Goal: Task Accomplishment & Management: Manage account settings

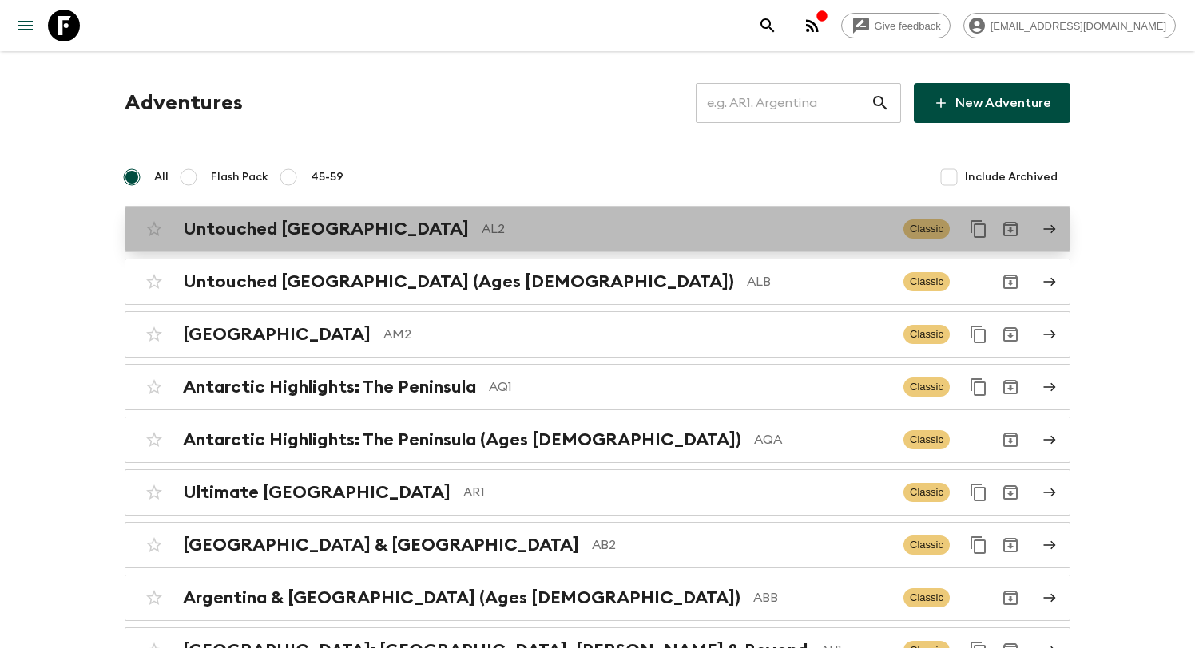
click at [482, 225] on p "AL2" at bounding box center [686, 229] width 409 height 19
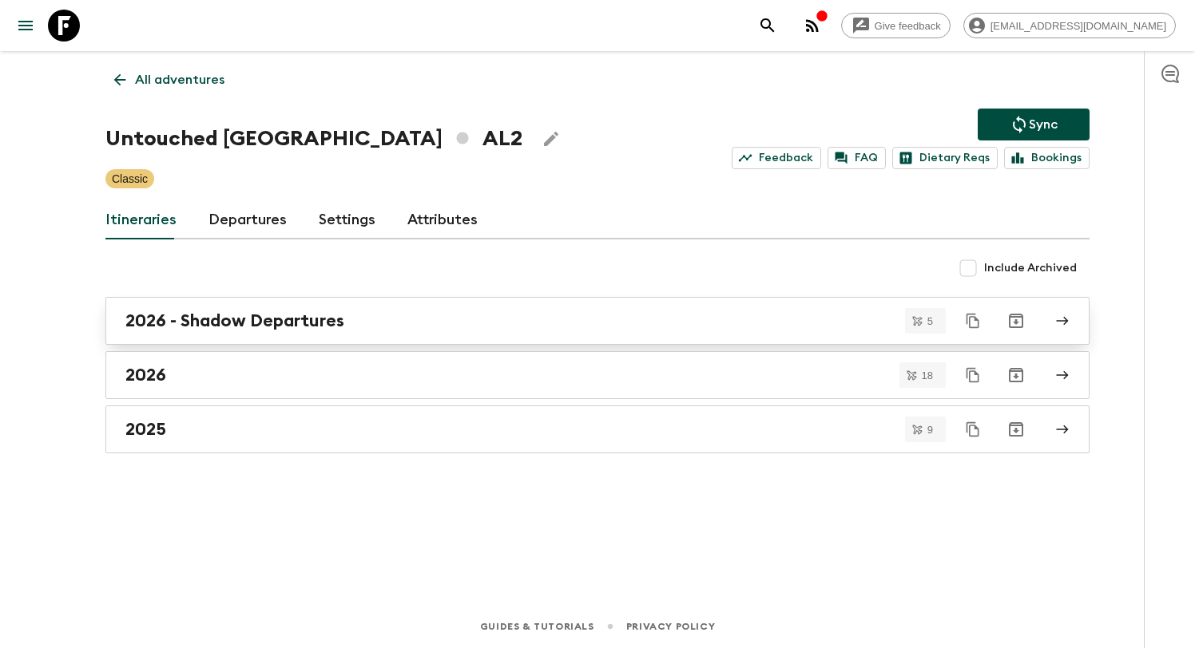
click at [407, 334] on link "2026 - Shadow Departures" at bounding box center [597, 321] width 984 height 48
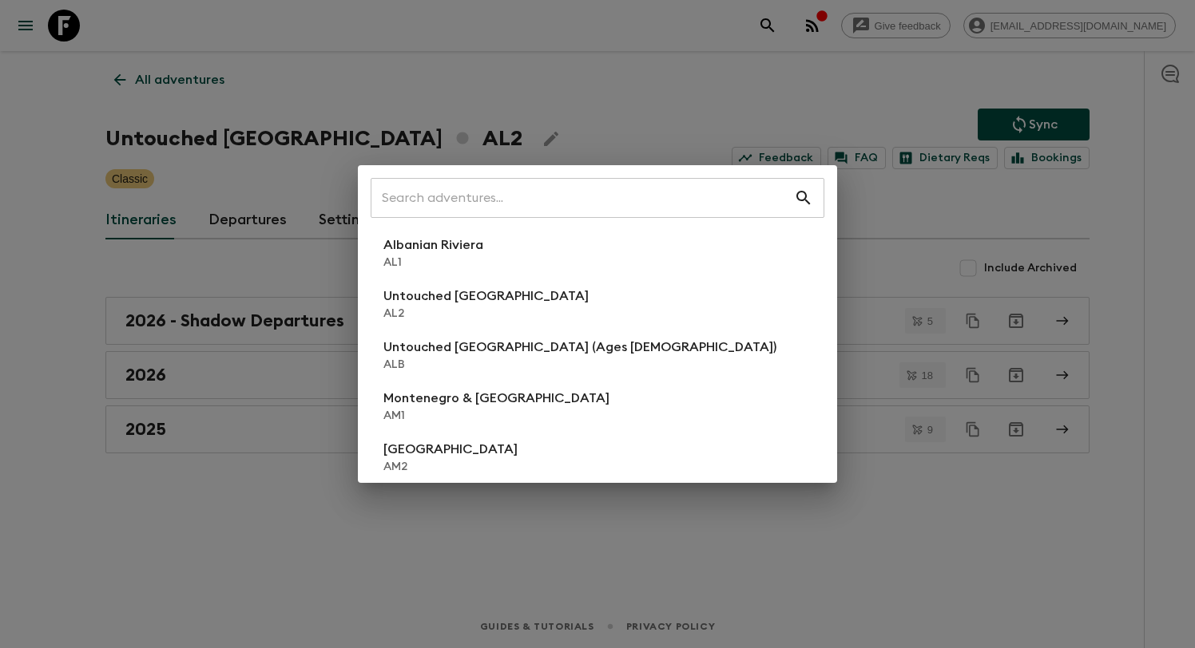
click at [144, 350] on div "​ Albanian Riviera [GEOGRAPHIC_DATA] Untouched [GEOGRAPHIC_DATA] [GEOGRAPHIC_DA…" at bounding box center [597, 324] width 1195 height 648
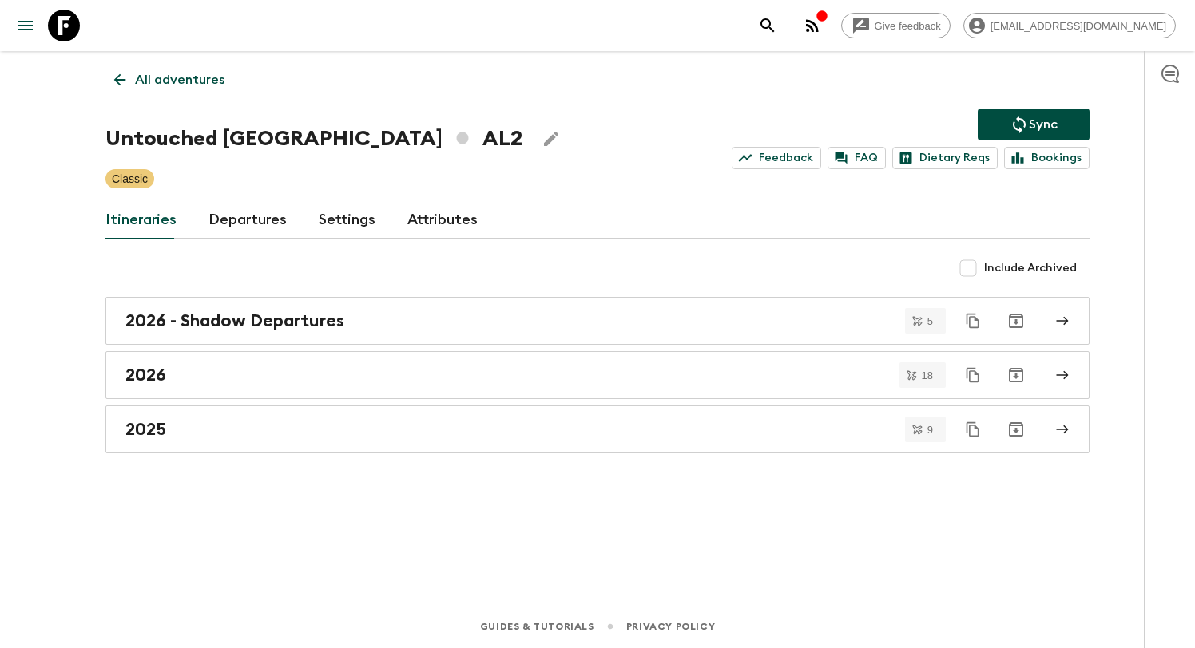
click at [179, 77] on p "All adventures" at bounding box center [179, 79] width 89 height 19
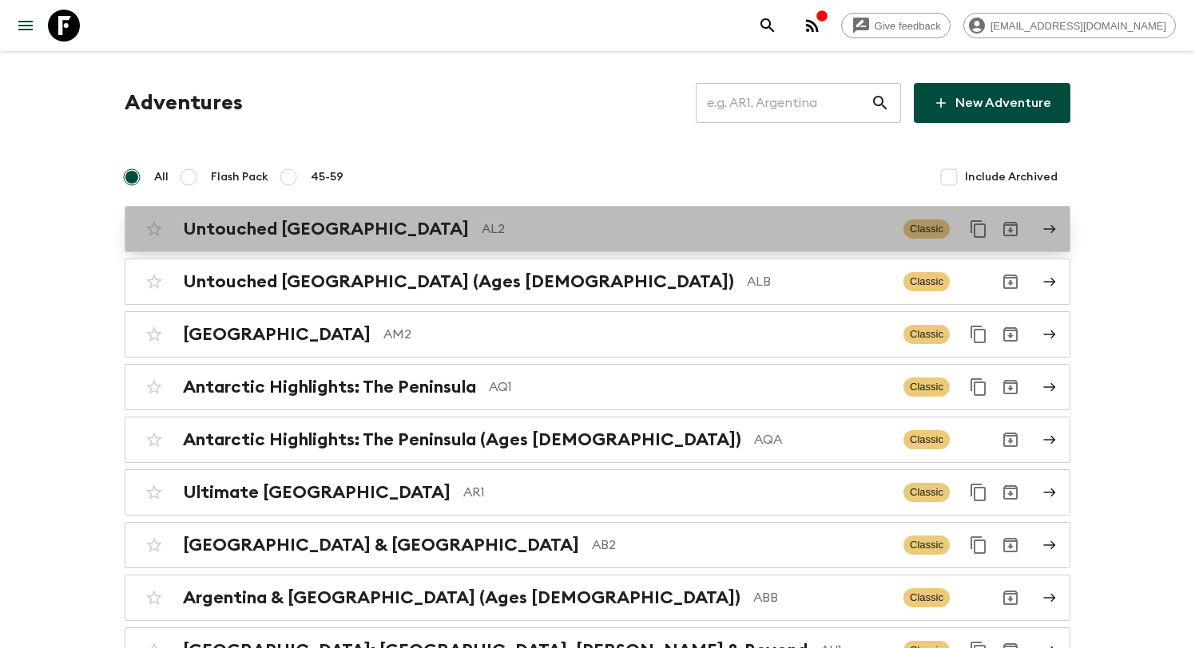
click at [535, 234] on p "AL2" at bounding box center [686, 229] width 409 height 19
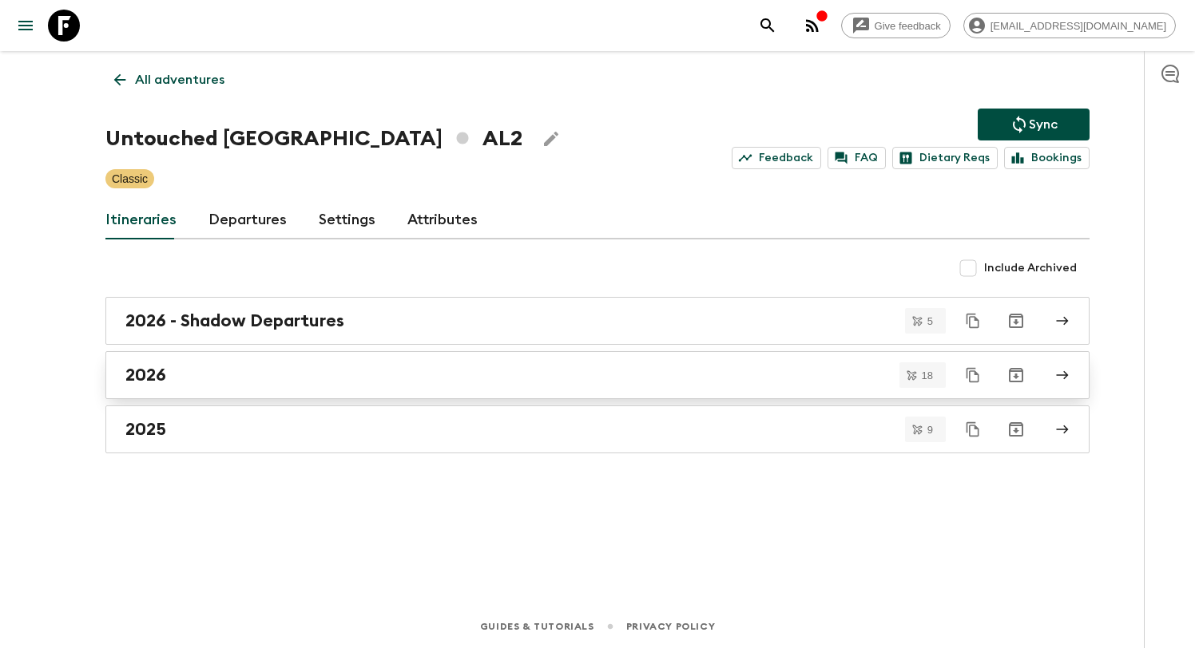
click at [339, 369] on div "2026" at bounding box center [582, 375] width 914 height 21
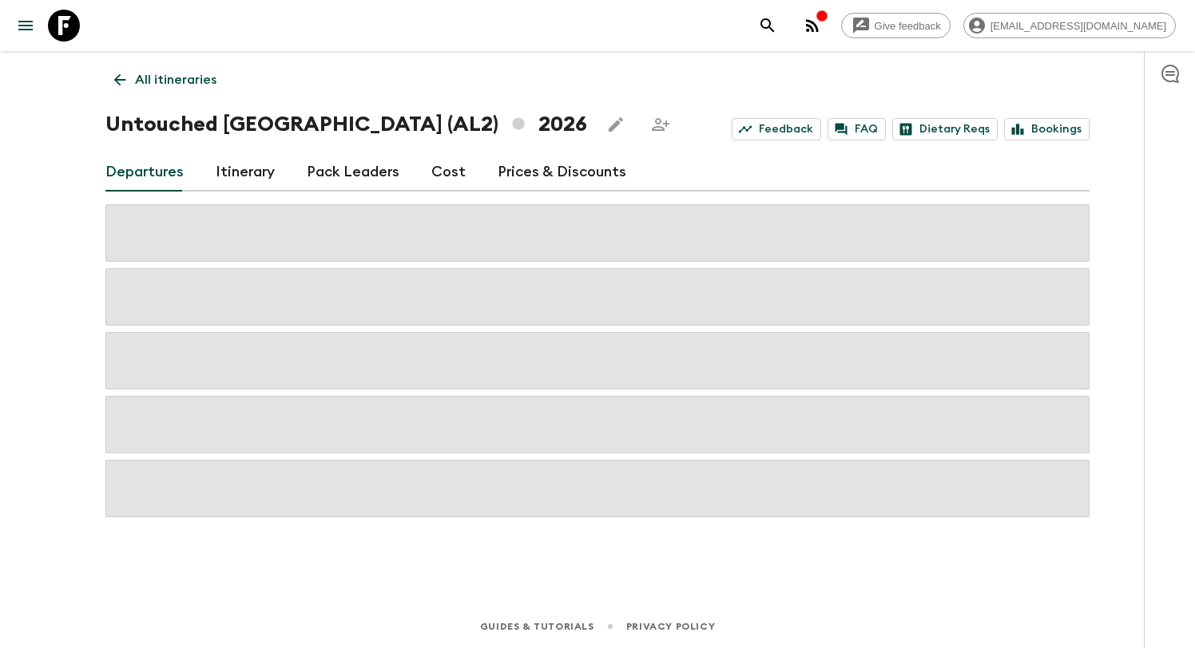
click at [501, 169] on link "Prices & Discounts" at bounding box center [562, 172] width 129 height 38
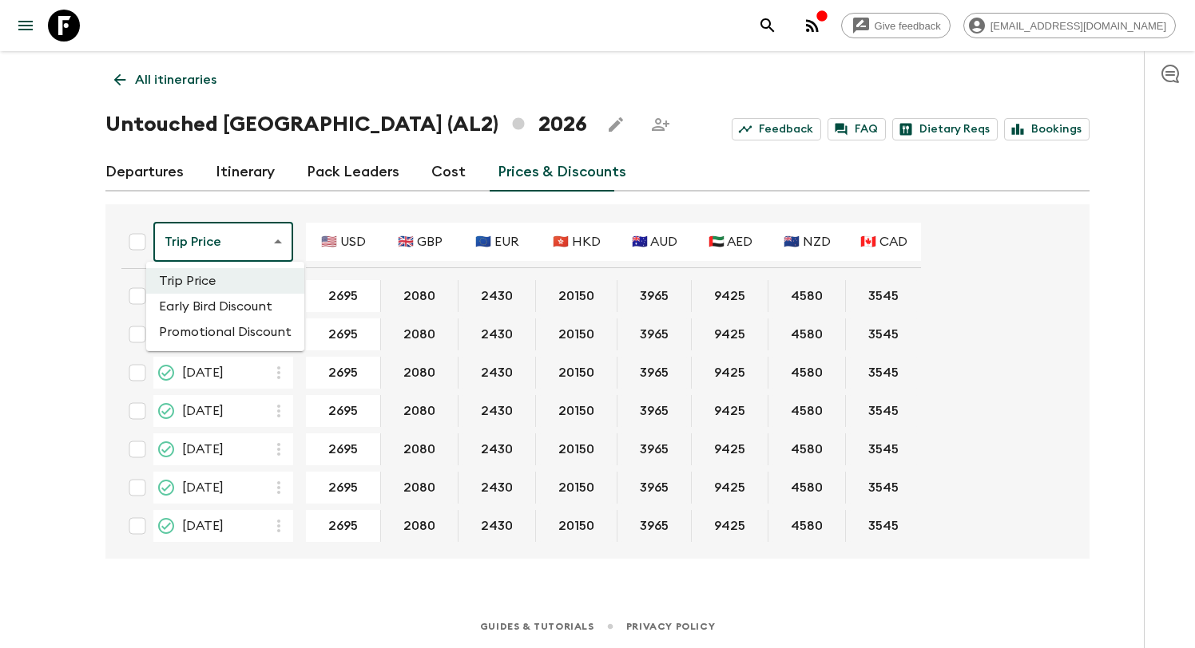
click at [218, 244] on body "Give feedback [EMAIL_ADDRESS][DOMAIN_NAME] All itineraries Untouched [GEOGRAPHI…" at bounding box center [597, 324] width 1195 height 648
click at [216, 336] on li "Promotional Discount" at bounding box center [225, 332] width 158 height 26
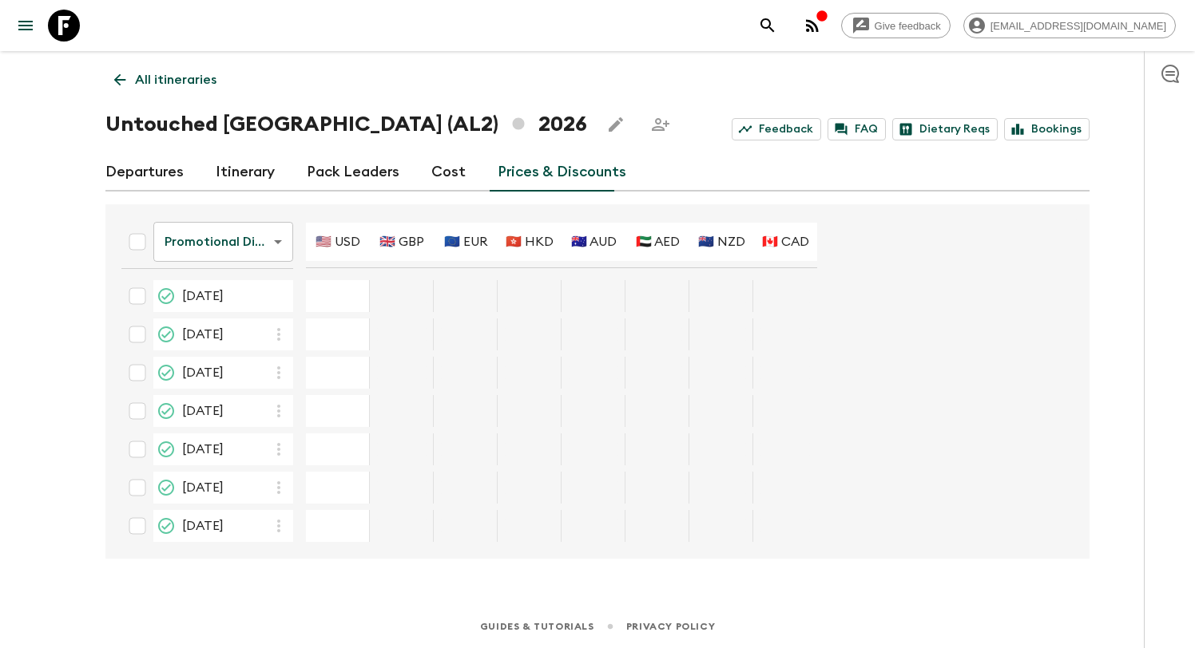
click at [164, 83] on p "All itineraries" at bounding box center [175, 79] width 81 height 19
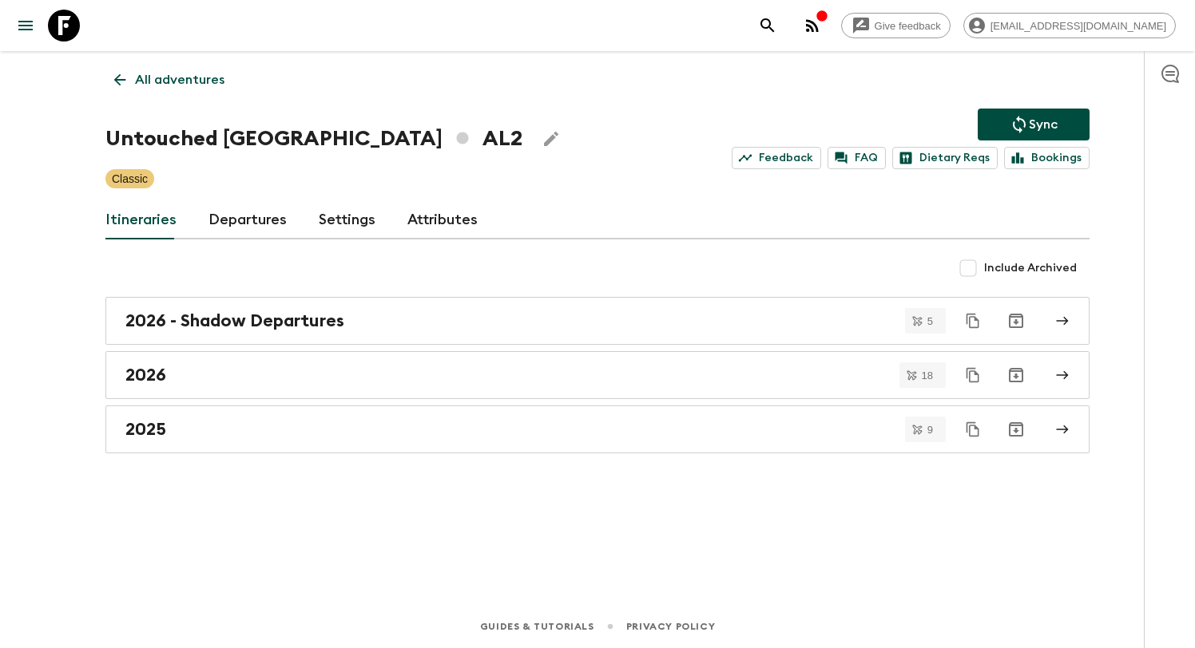
click at [593, 204] on div "Itineraries Departures Settings Attributes" at bounding box center [597, 220] width 984 height 38
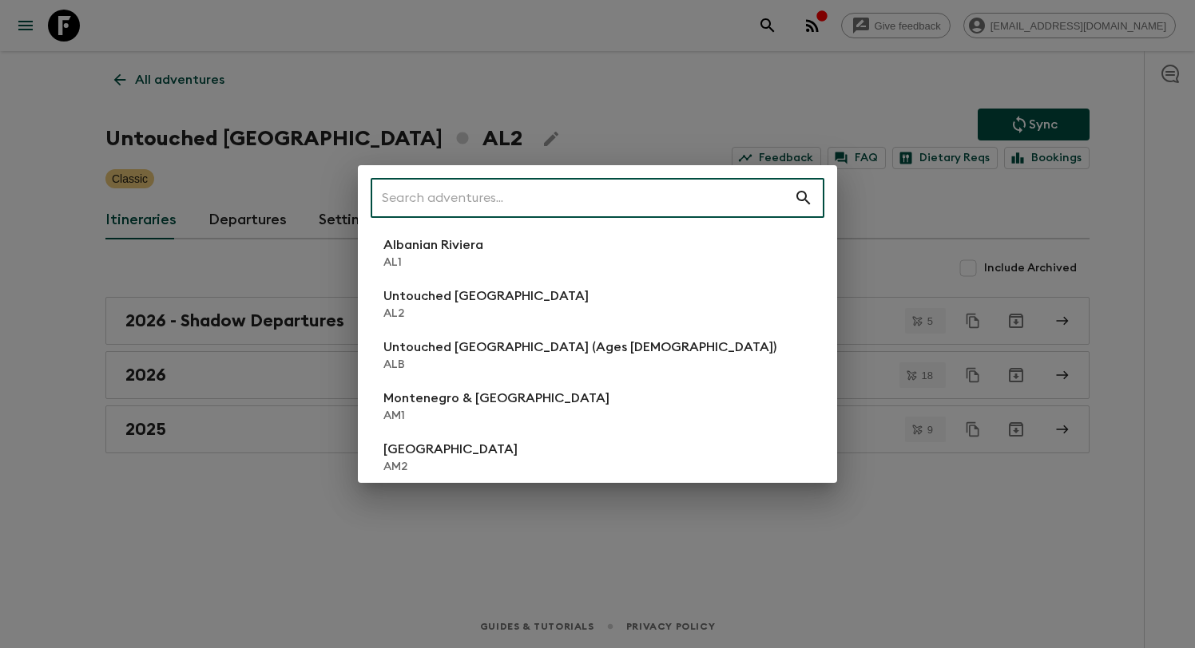
click at [86, 252] on div "​ Albanian Riviera [GEOGRAPHIC_DATA] Untouched [GEOGRAPHIC_DATA] [GEOGRAPHIC_DA…" at bounding box center [597, 324] width 1195 height 648
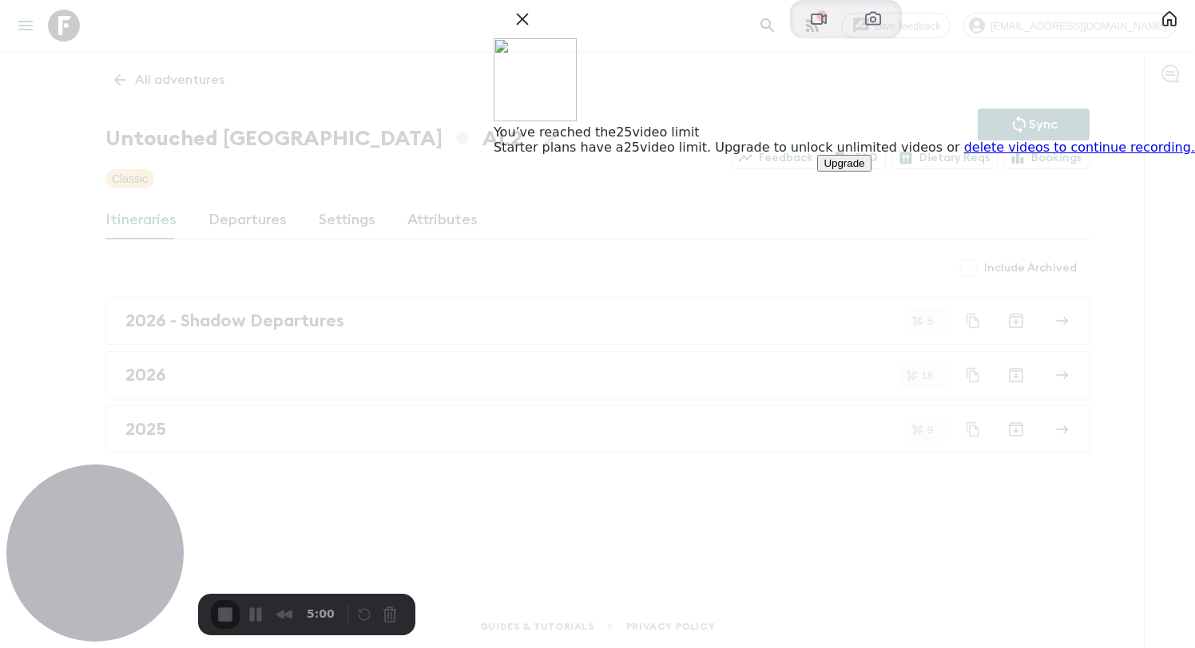
click at [1025, 155] on link "delete videos to continue recording." at bounding box center [1079, 147] width 231 height 15
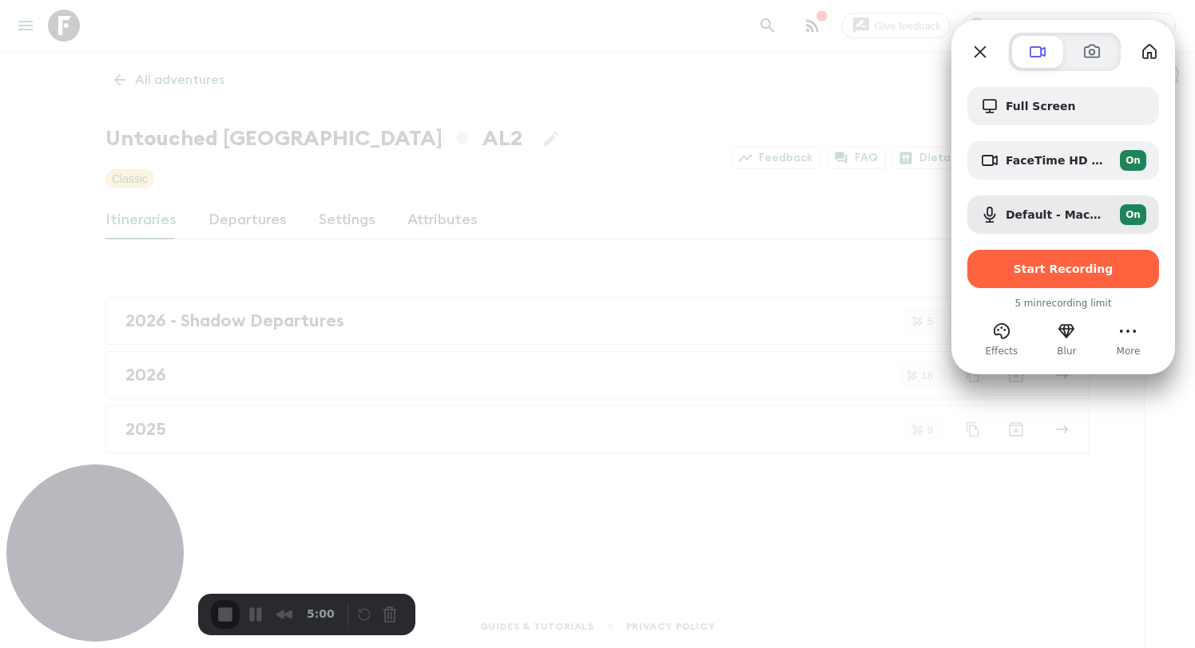
click at [207, 93] on div at bounding box center [597, 324] width 1195 height 648
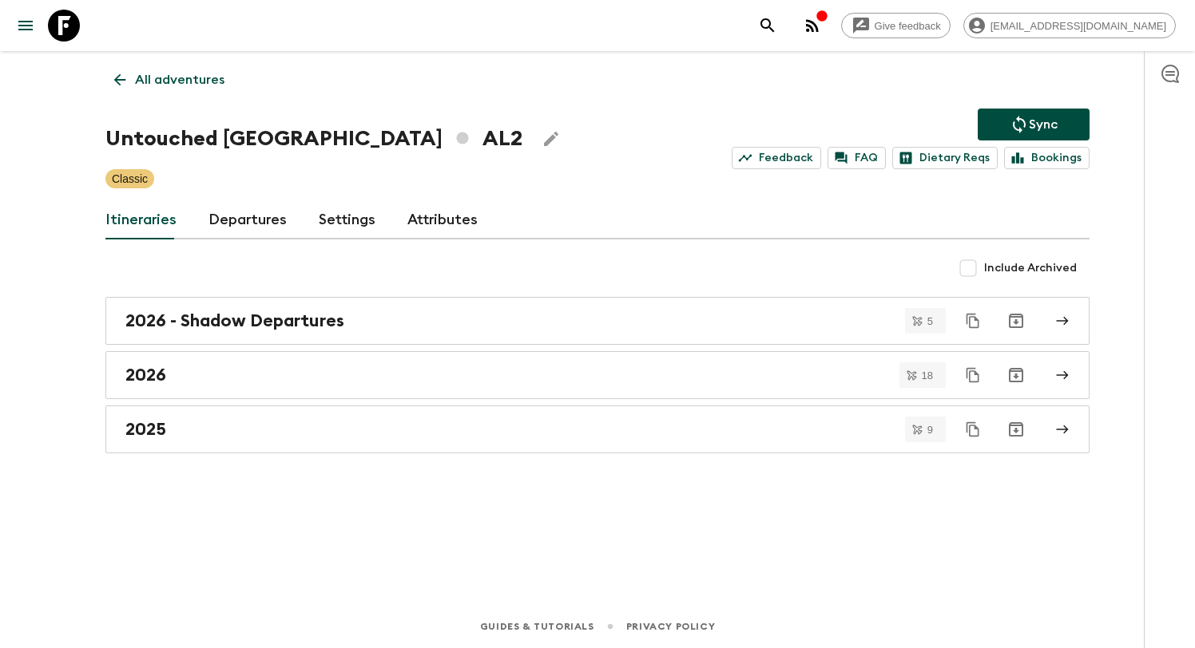
click at [184, 74] on p "All adventures" at bounding box center [179, 79] width 89 height 19
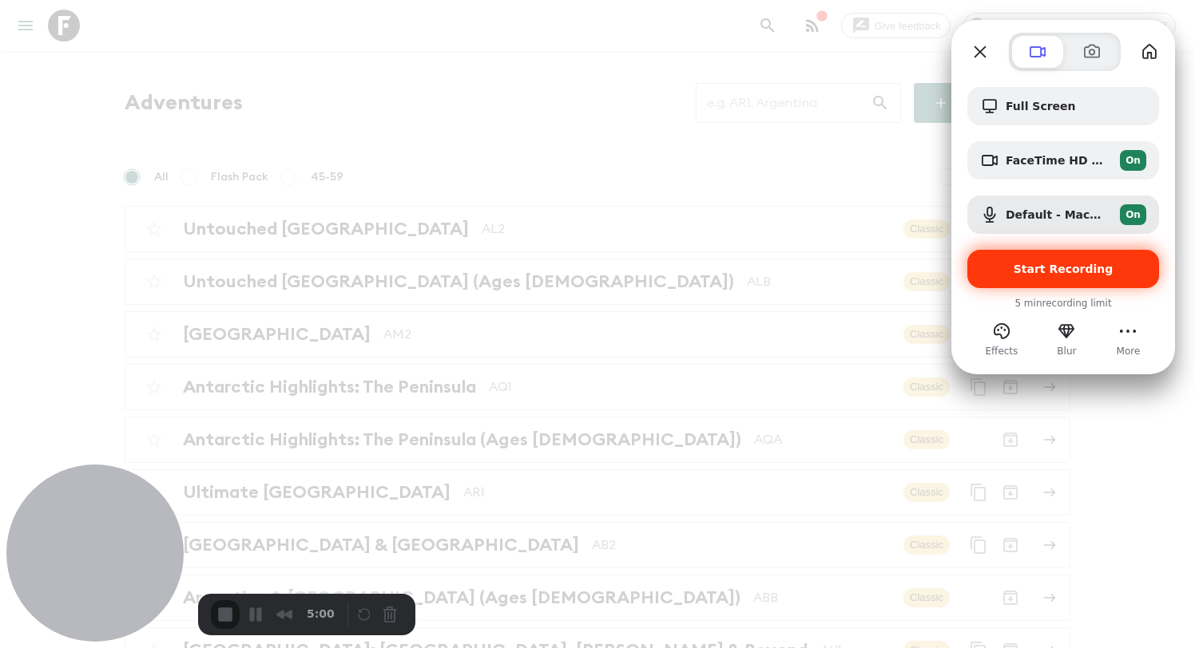
click at [1032, 274] on span "Start Recording" at bounding box center [1063, 269] width 100 height 13
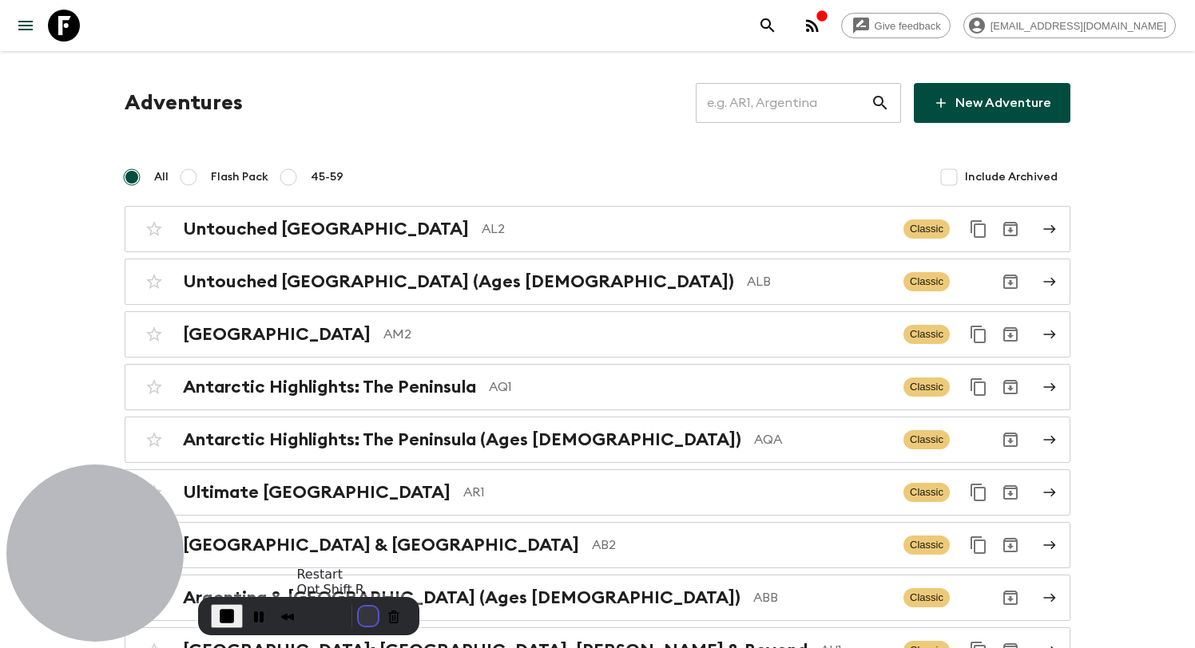
click at [359, 616] on button "Restart Recording" at bounding box center [368, 616] width 19 height 19
click at [359, 617] on button "Restart Recording" at bounding box center [368, 616] width 19 height 19
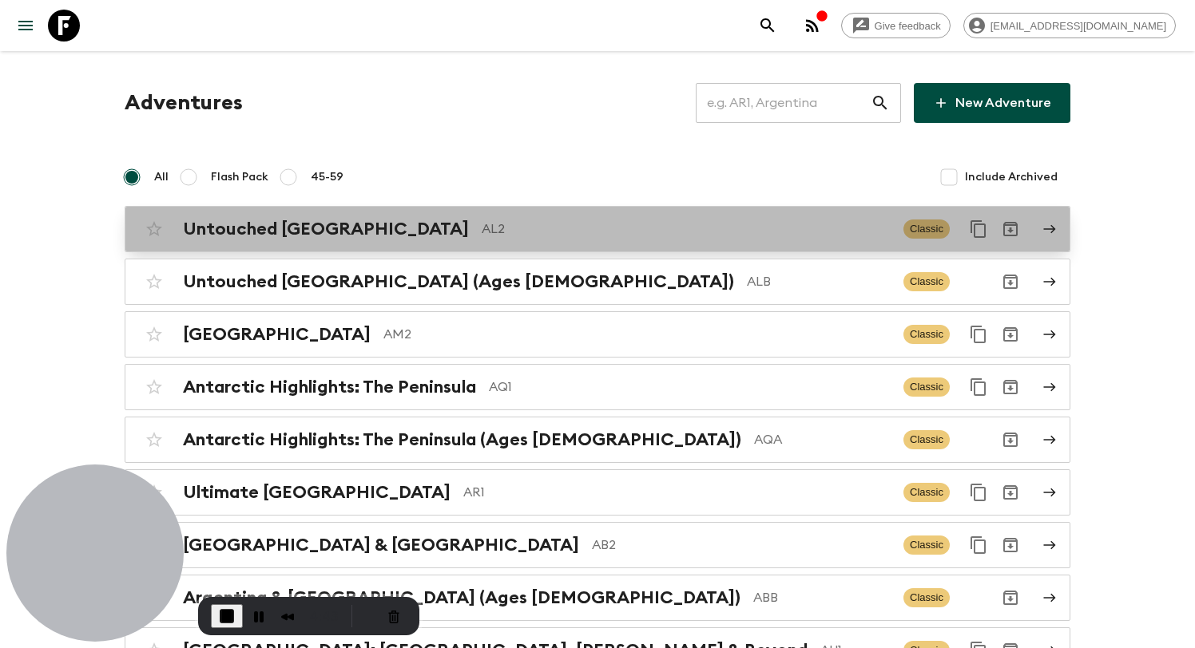
click at [553, 233] on p "AL2" at bounding box center [686, 229] width 409 height 19
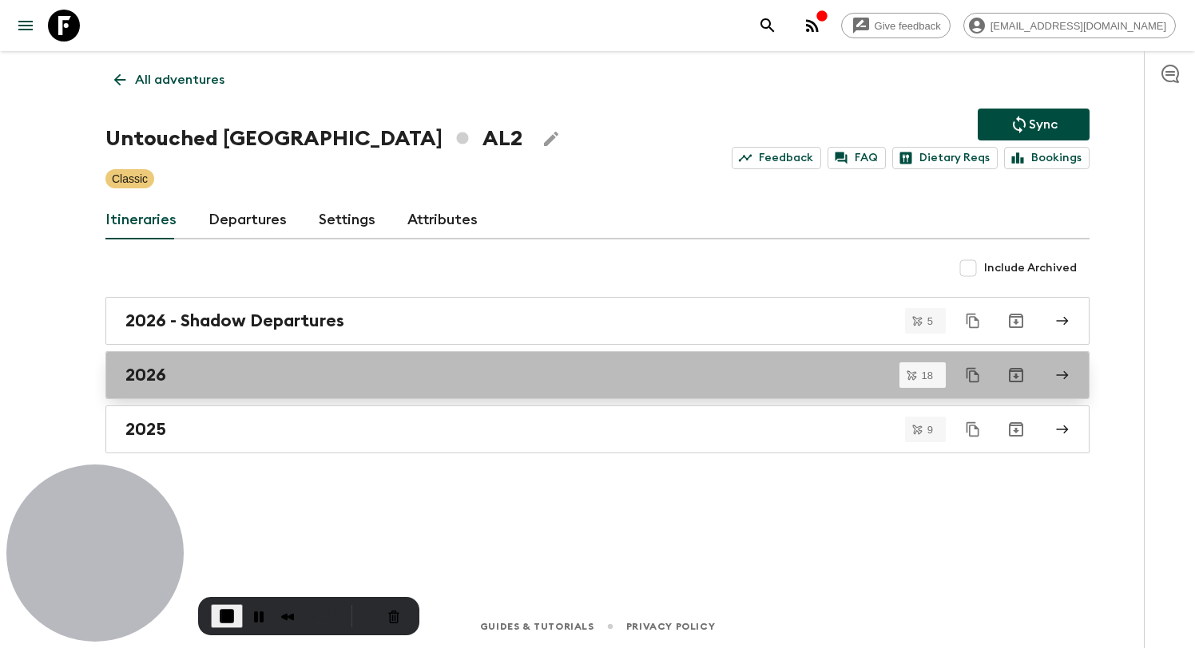
click at [430, 375] on div "2026" at bounding box center [582, 375] width 914 height 21
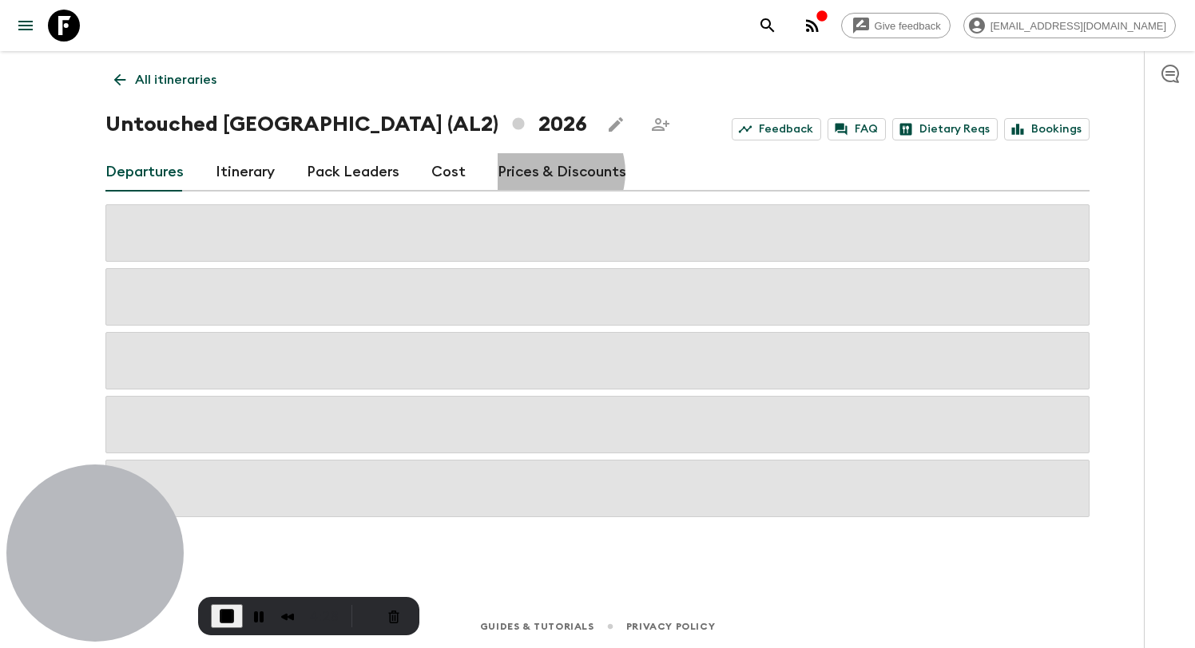
click at [541, 173] on link "Prices & Discounts" at bounding box center [562, 172] width 129 height 38
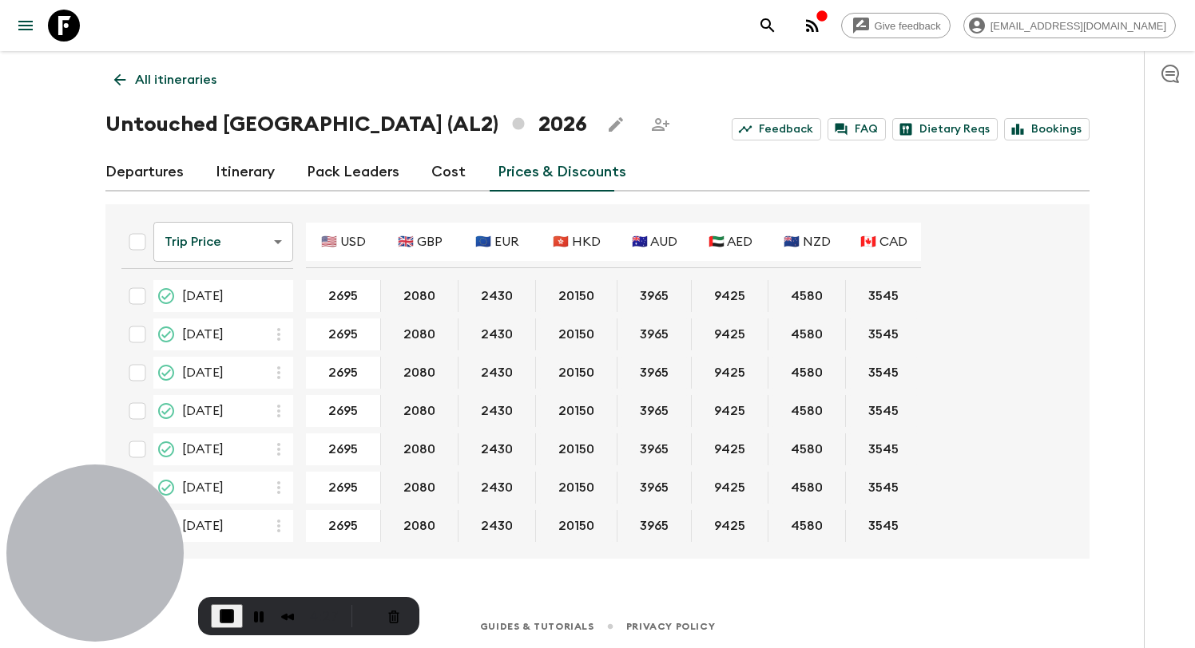
click at [227, 241] on body "Give feedback [EMAIL_ADDRESS][DOMAIN_NAME] All itineraries Untouched [GEOGRAPHI…" at bounding box center [597, 324] width 1195 height 648
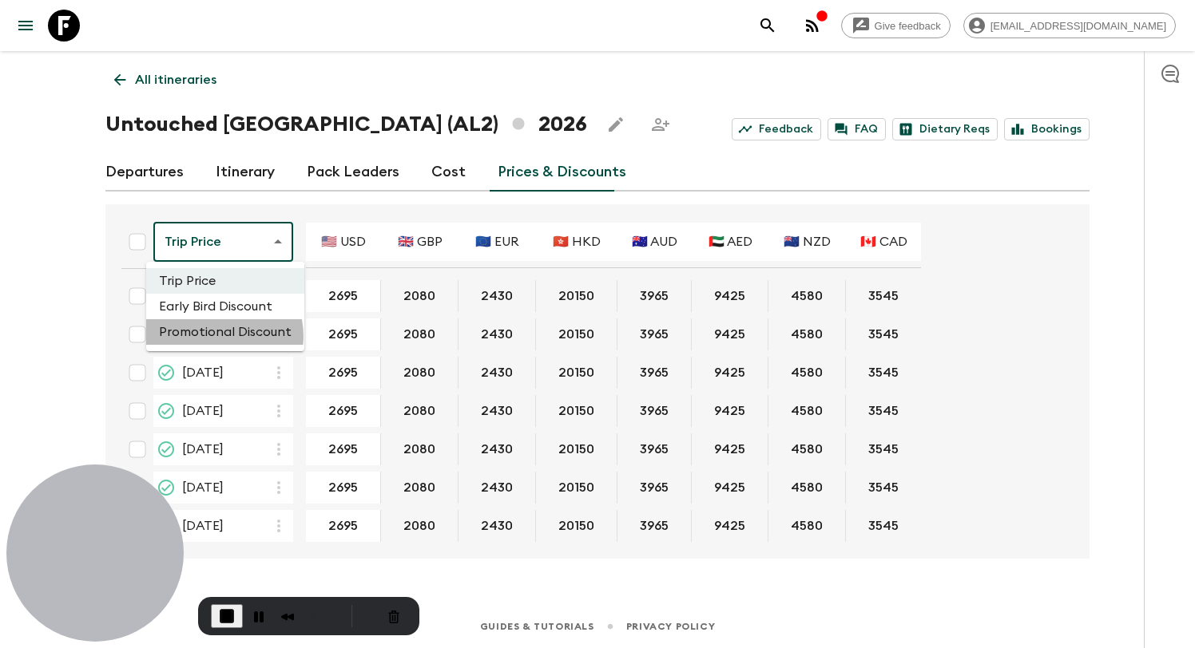
click at [218, 337] on li "Promotional Discount" at bounding box center [225, 332] width 158 height 26
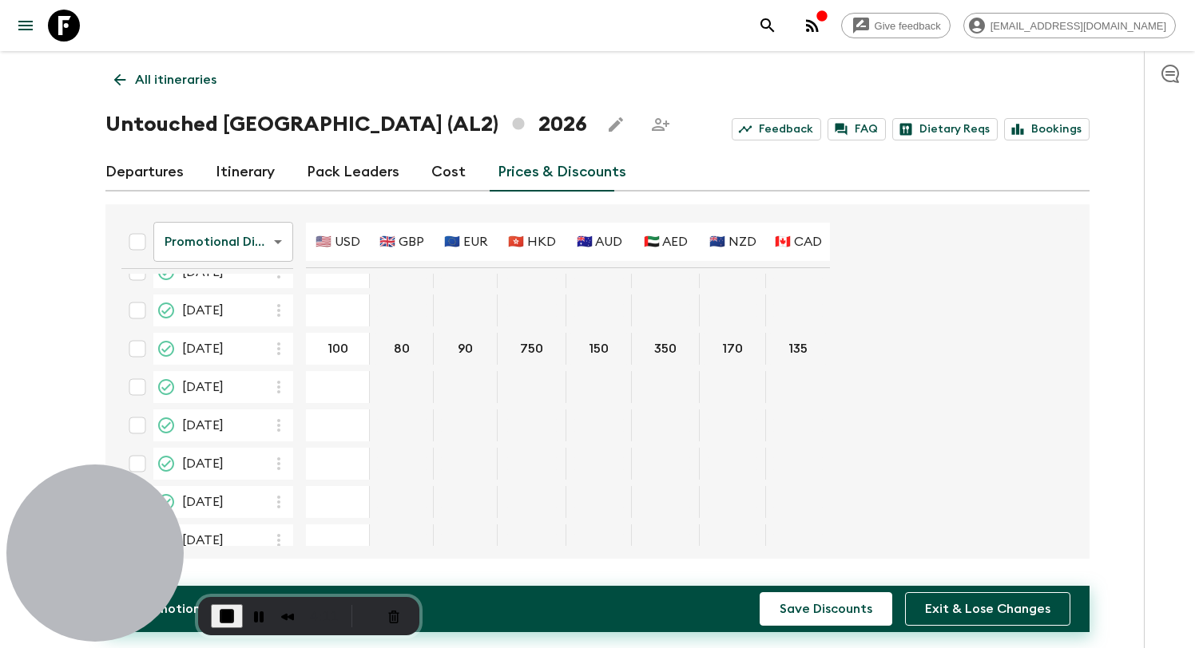
scroll to position [204, 0]
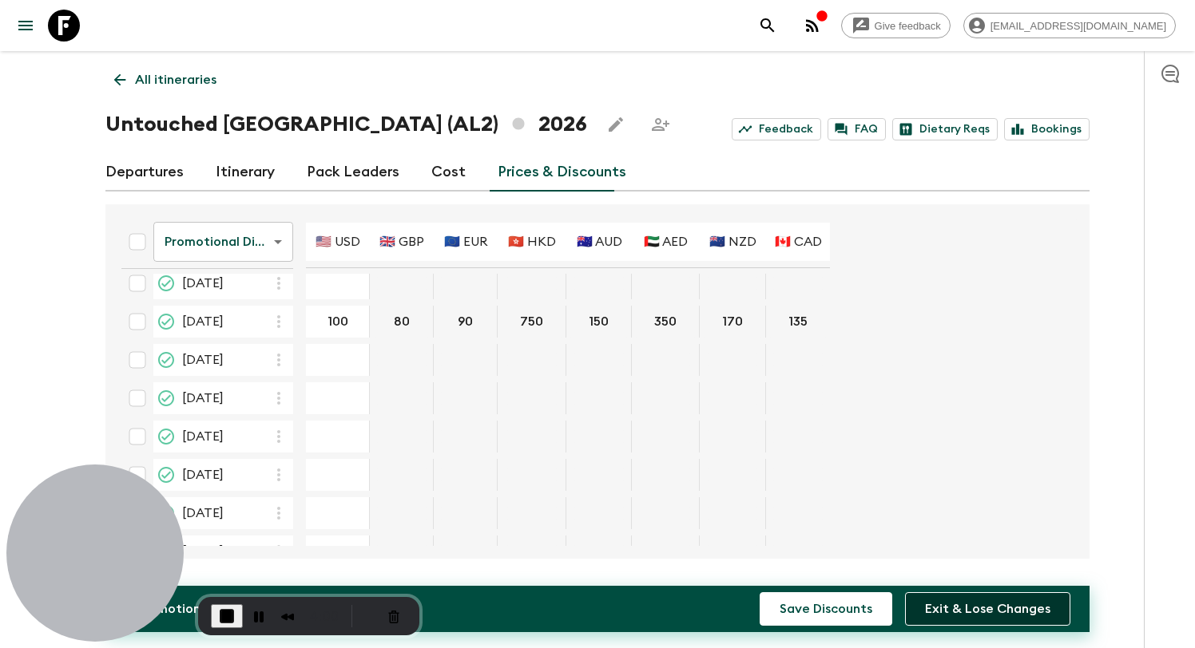
type input "100"
click at [982, 617] on button "Exit & Lose Changes" at bounding box center [987, 610] width 165 height 34
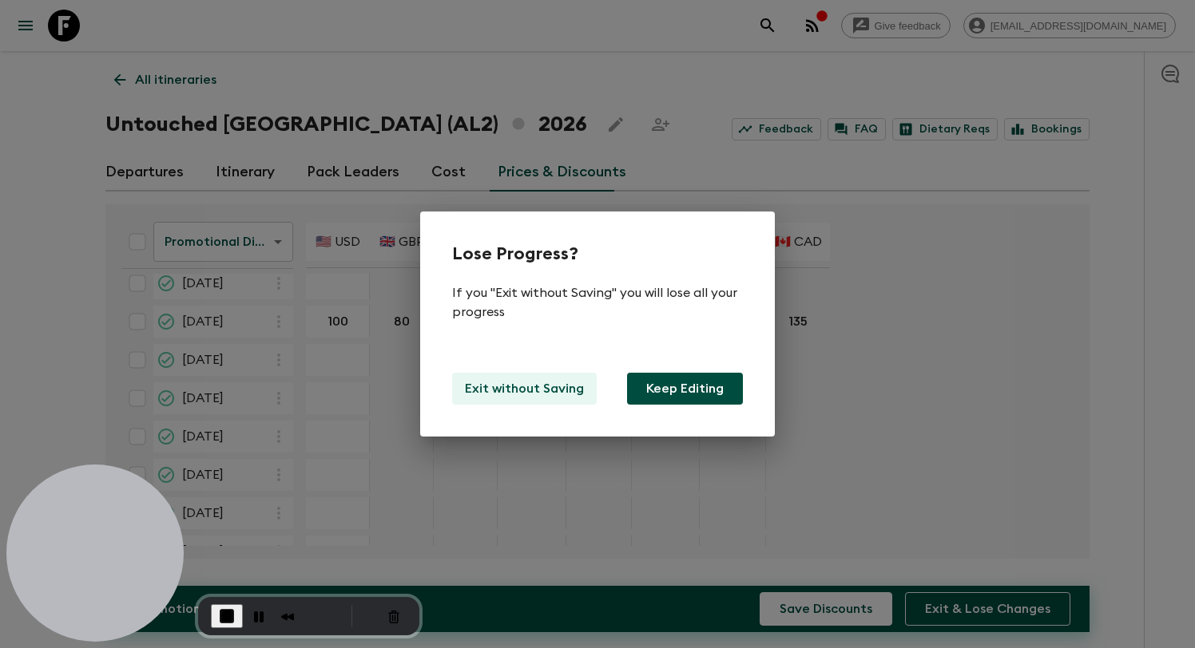
click at [553, 387] on p "Exit without Saving" at bounding box center [524, 388] width 119 height 19
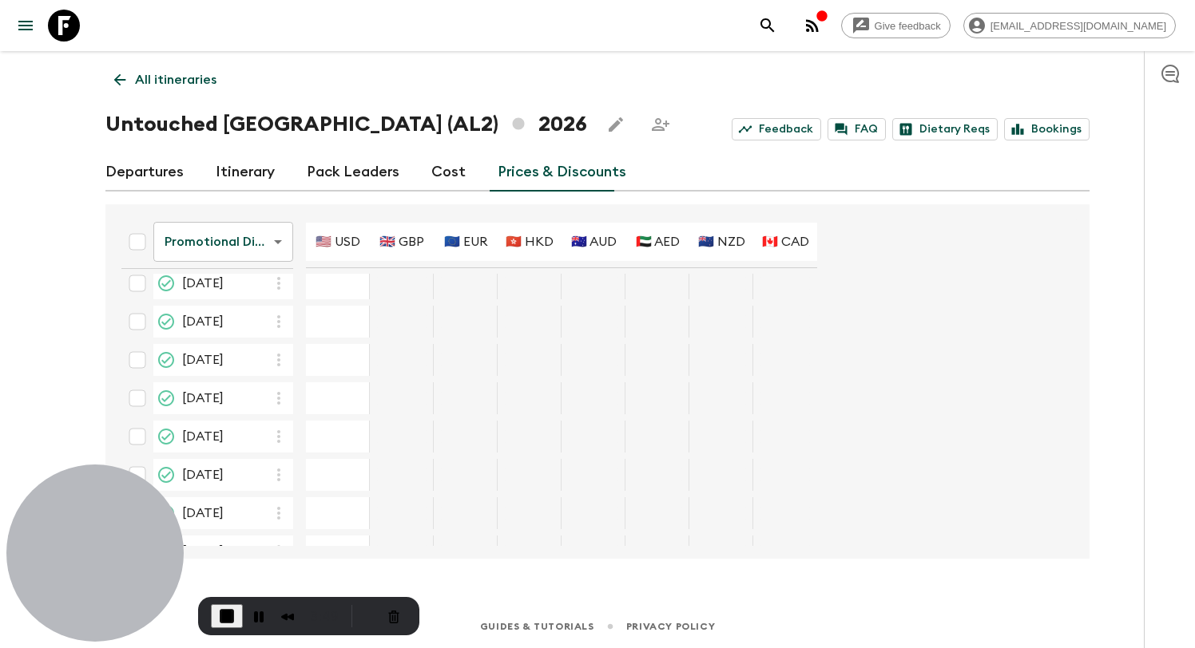
click at [169, 83] on p "All itineraries" at bounding box center [175, 79] width 81 height 19
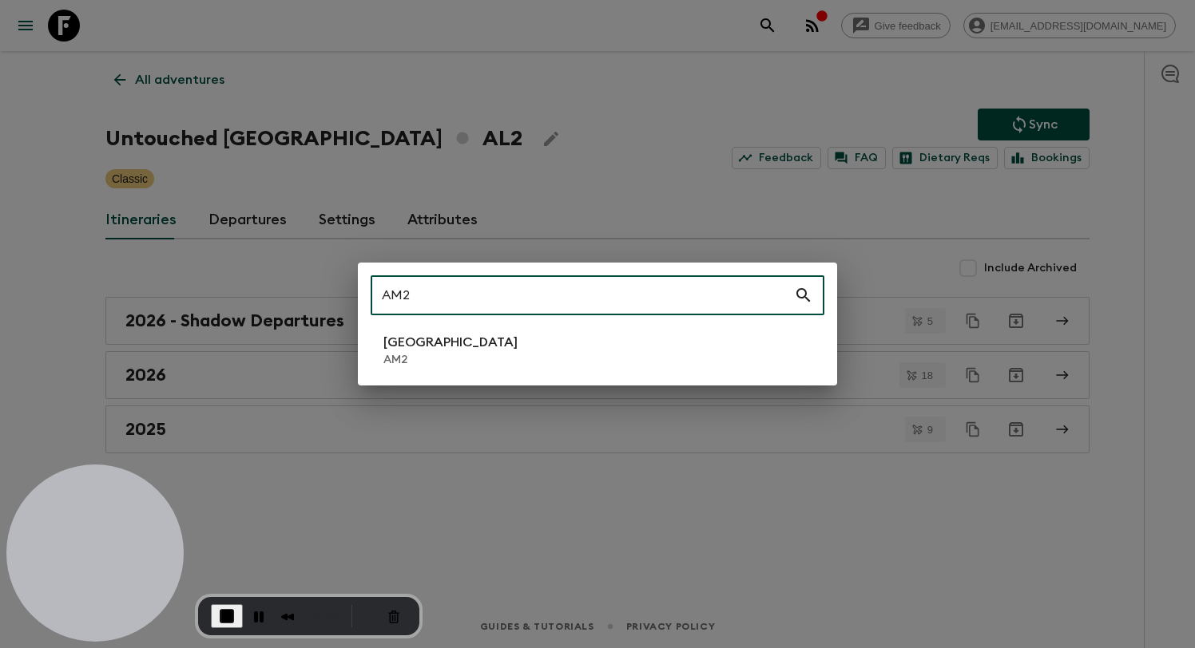
type input "AM2"
click at [518, 341] on li "Armenia AM2" at bounding box center [598, 350] width 454 height 45
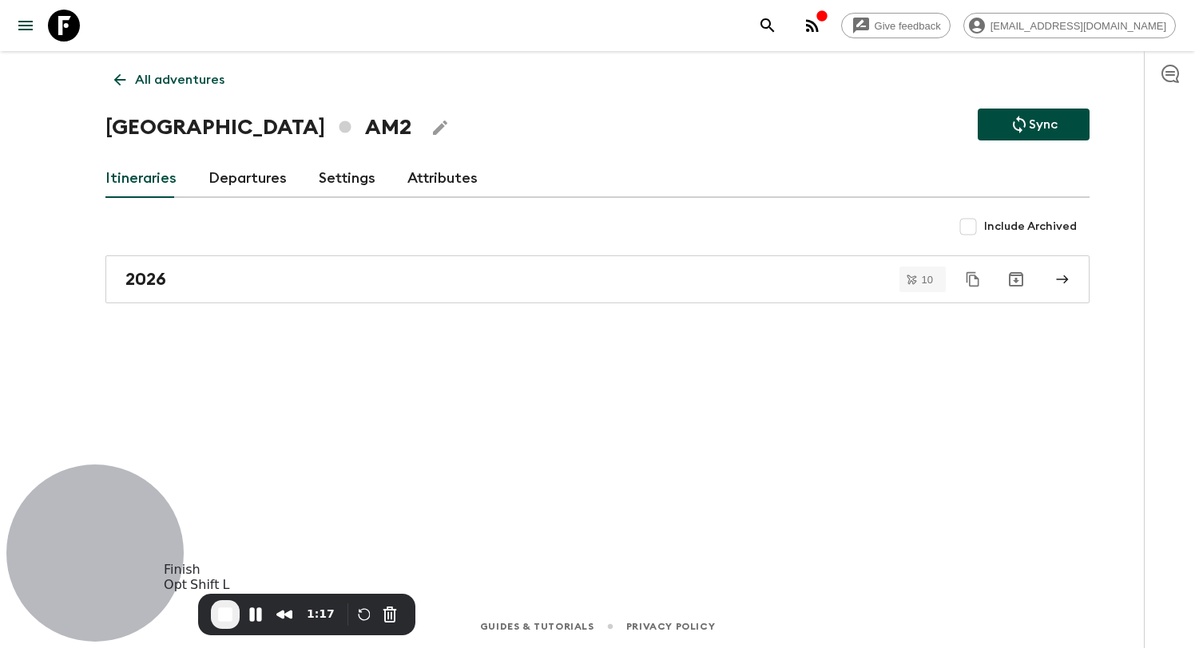
click at [222, 617] on span "End Recording" at bounding box center [225, 614] width 19 height 19
